Goal: Obtain resource: Download file/media

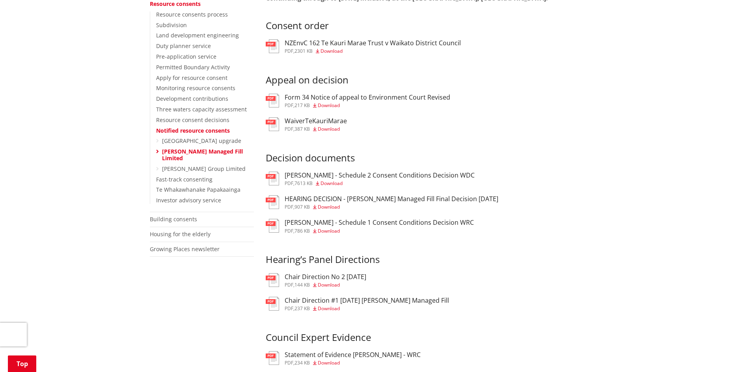
scroll to position [197, 0]
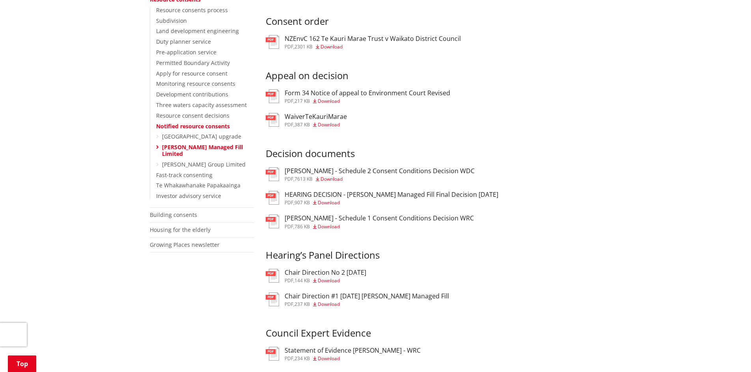
click at [347, 229] on div "pdf , 786 KB Download" at bounding box center [379, 227] width 189 height 5
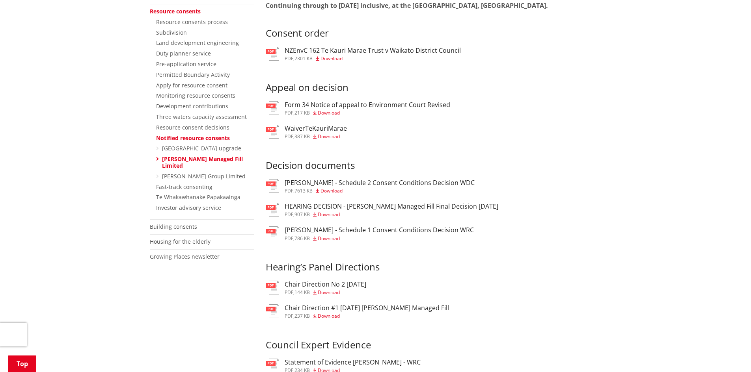
scroll to position [197, 0]
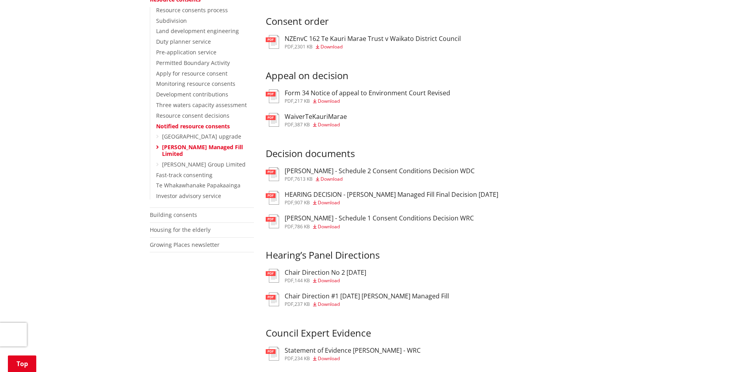
click at [395, 198] on ul "pdf [PERSON_NAME] - Schedule 2 Consent Conditions Decision WDC pdf , 7613 KB Do…" at bounding box center [434, 199] width 336 height 63
click at [395, 200] on ul "pdf [PERSON_NAME] - Schedule 2 Consent Conditions Decision WDC pdf , 7613 KB Do…" at bounding box center [434, 199] width 336 height 63
click at [398, 199] on h3 "HEARING DECISION - [PERSON_NAME] Managed Fill Final Decision [DATE]" at bounding box center [392, 194] width 214 height 7
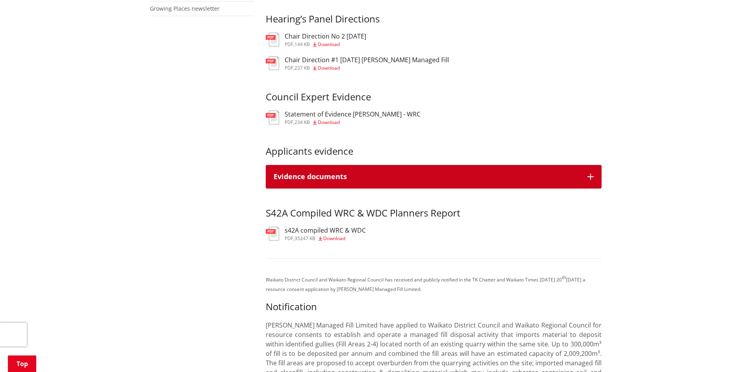
click at [542, 181] on h3 "Evidence documents" at bounding box center [427, 177] width 306 height 8
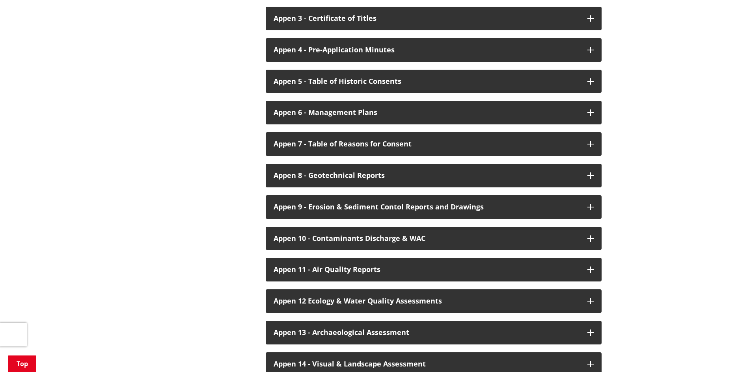
scroll to position [2207, 0]
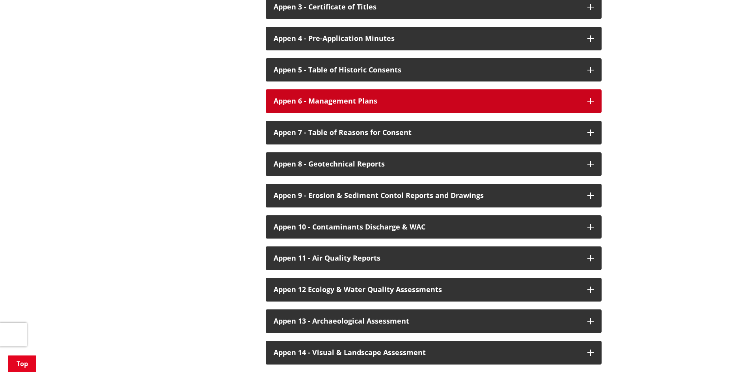
click at [400, 89] on button "Appen 6 - Management Plans" at bounding box center [434, 101] width 336 height 24
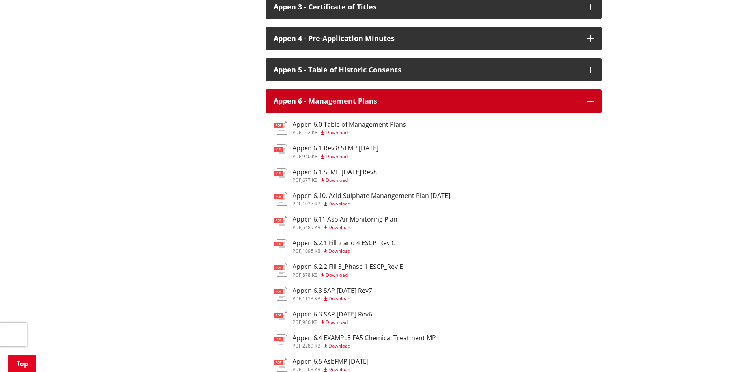
click at [453, 90] on button "Appen 6 - Management Plans" at bounding box center [434, 101] width 336 height 24
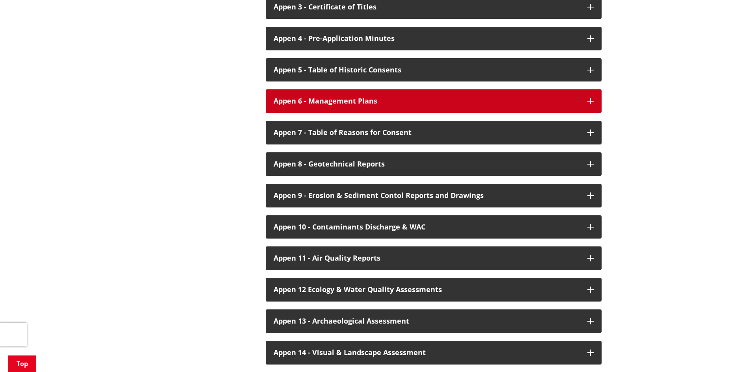
click at [423, 89] on button "Appen 6 - Management Plans" at bounding box center [434, 101] width 336 height 24
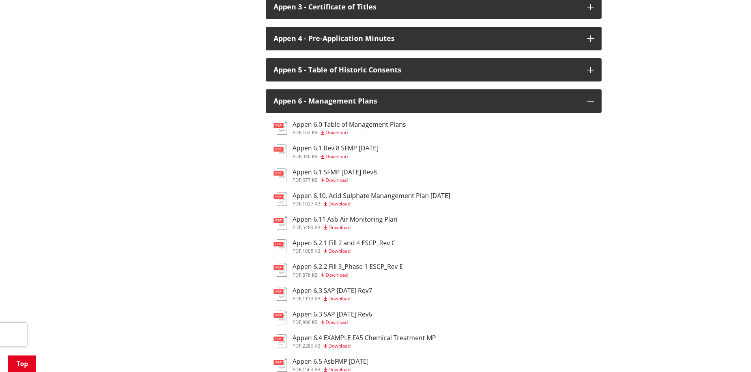
click at [351, 130] on div "pdf , 162 KB Download" at bounding box center [349, 132] width 114 height 5
